Goal: Navigation & Orientation: Find specific page/section

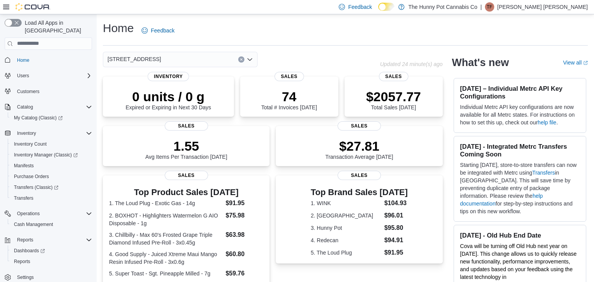
click at [175, 16] on div "Home Feedback 600 Fleet St Updated 24 minute(s) ago 0 units / 0 g Expired or Ex…" at bounding box center [345, 235] width 497 height 442
click at [427, 11] on div "Feedback Dark Mode The Hunny Pot Cannabis Co | TF Tom Fortes Resende" at bounding box center [461, 6] width 252 height 15
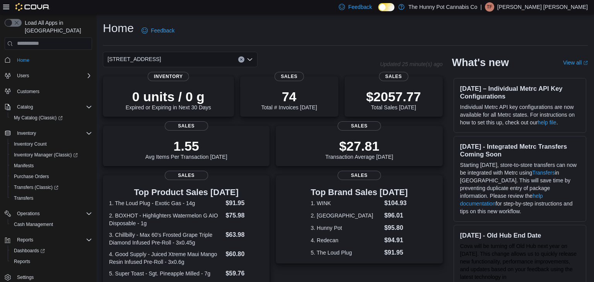
click at [551, 9] on p "Tom Fortes Resende" at bounding box center [542, 6] width 90 height 9
click at [546, 74] on span "Sign Out" at bounding box center [537, 74] width 21 height 8
